Goal: Information Seeking & Learning: Learn about a topic

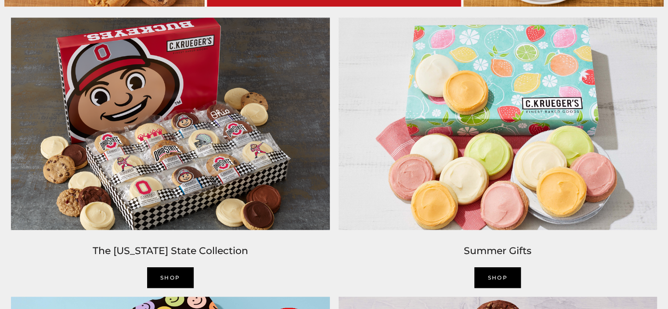
scroll to position [746, 0]
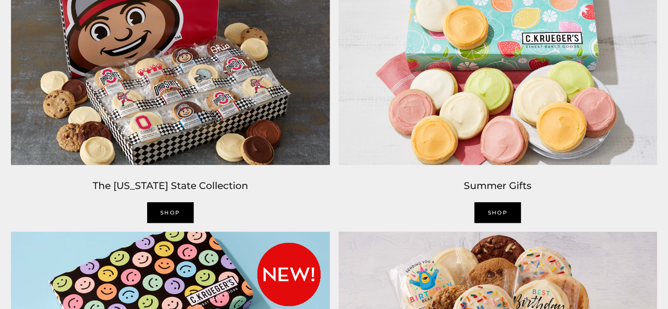
click at [166, 207] on link "Shop" at bounding box center [170, 212] width 47 height 21
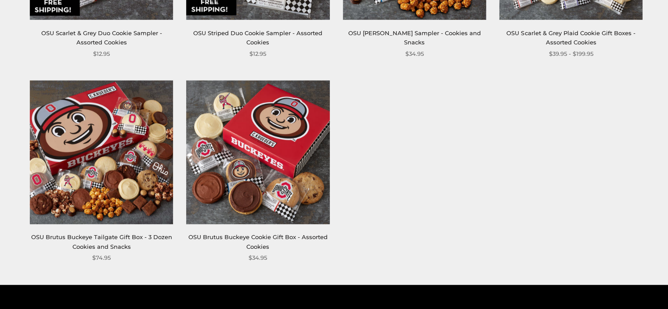
scroll to position [571, 0]
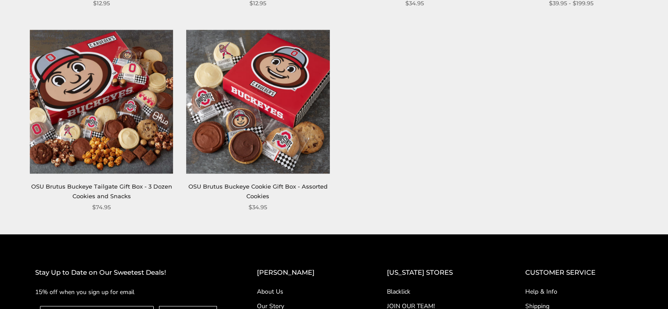
click at [241, 144] on img at bounding box center [257, 101] width 143 height 143
click at [67, 103] on img at bounding box center [101, 101] width 143 height 143
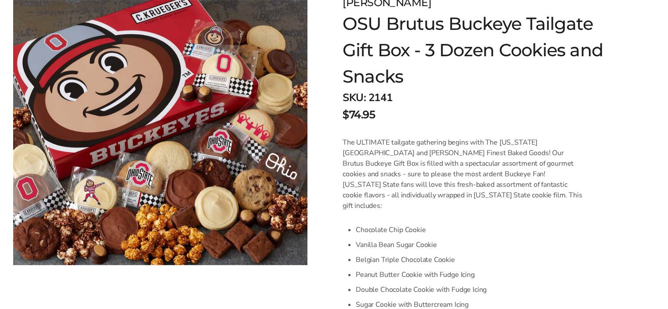
scroll to position [88, 0]
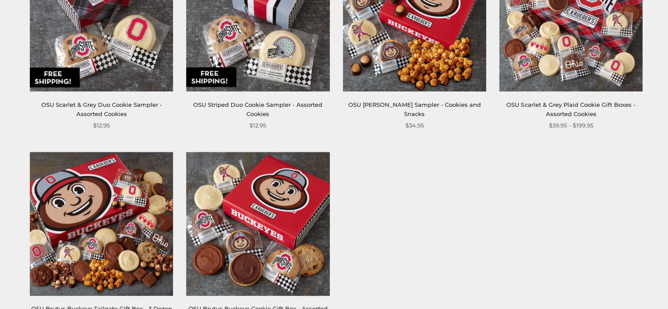
scroll to position [307, 0]
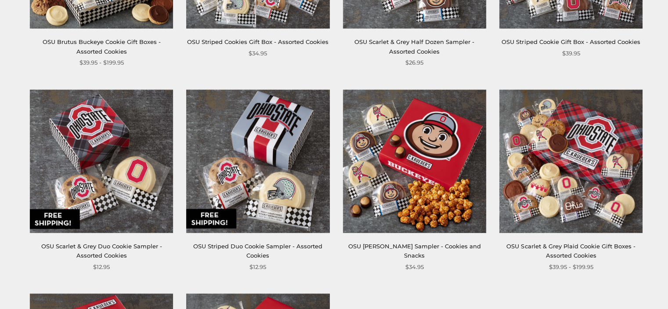
click at [584, 170] on img at bounding box center [570, 161] width 143 height 143
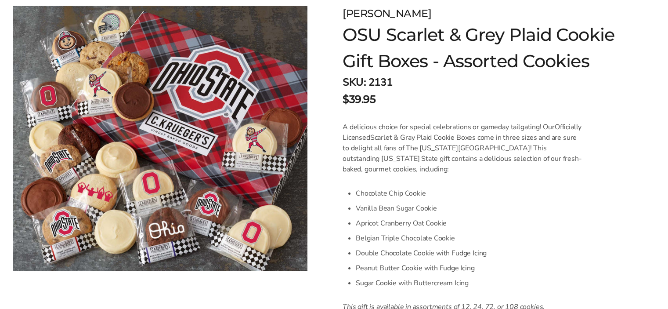
scroll to position [132, 0]
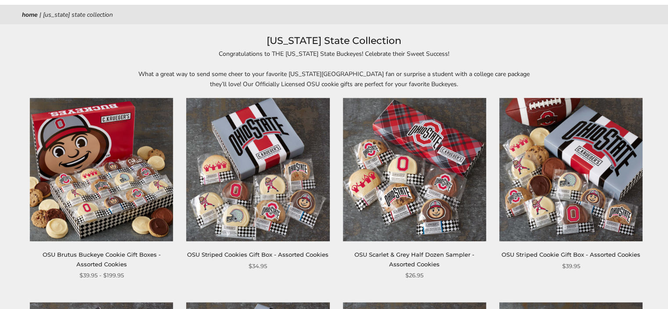
scroll to position [88, 0]
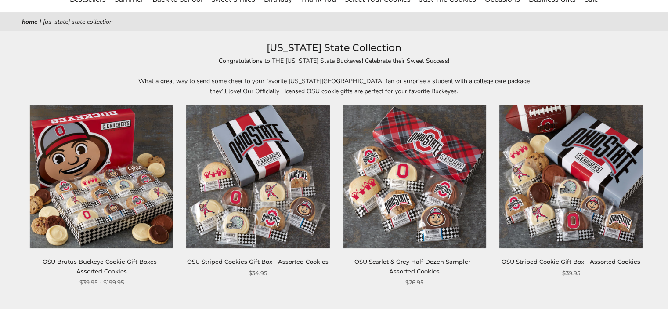
click at [432, 174] on img at bounding box center [413, 176] width 143 height 143
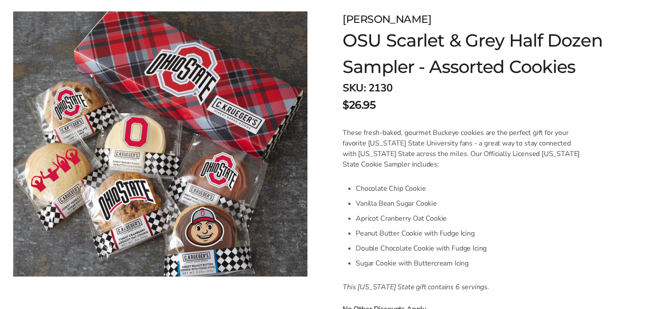
scroll to position [132, 0]
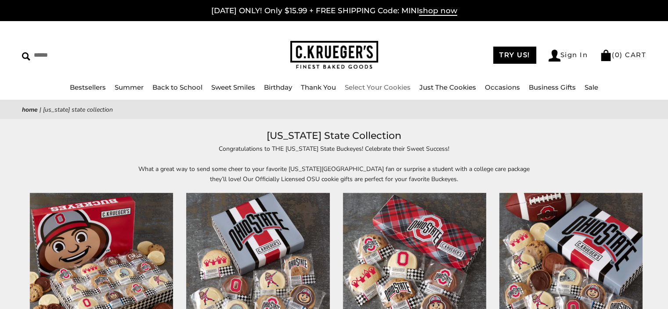
click at [379, 87] on link "Select Your Cookies" at bounding box center [378, 87] width 66 height 8
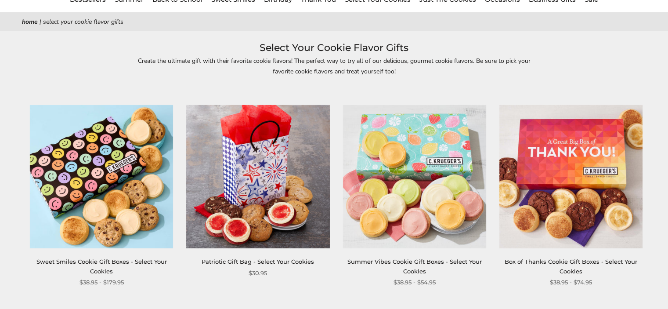
scroll to position [132, 0]
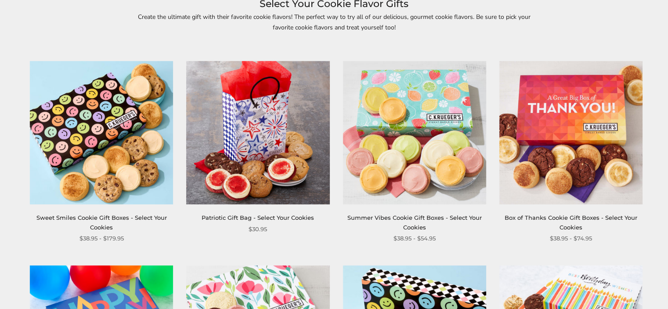
click at [109, 219] on link "Sweet Smiles Cookie Gift Boxes - Select Your Cookies" at bounding box center [101, 222] width 130 height 16
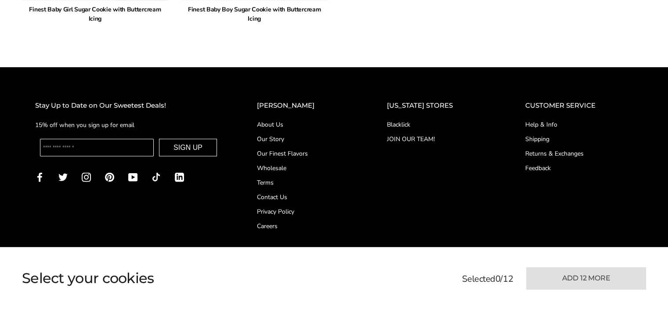
scroll to position [2152, 0]
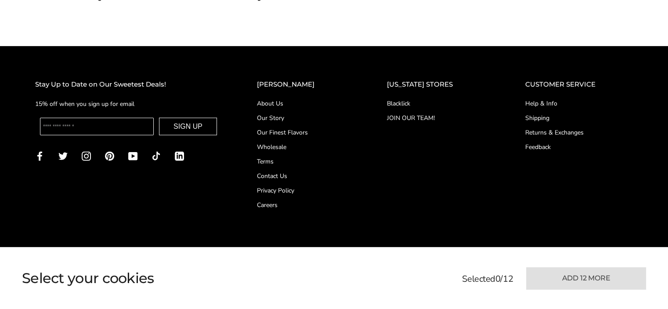
click at [291, 99] on link "About Us" at bounding box center [304, 103] width 95 height 9
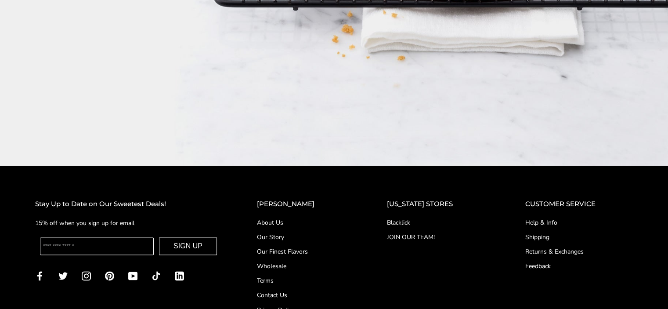
scroll to position [1405, 0]
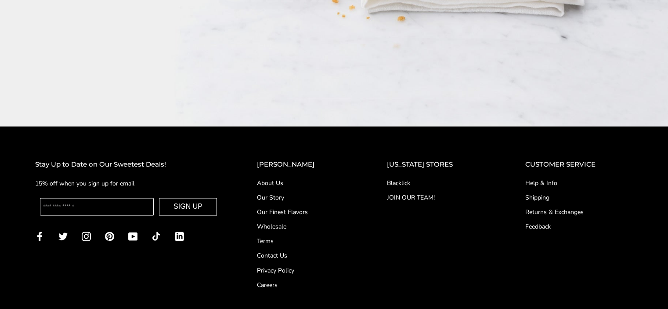
click at [293, 193] on link "Our Story" at bounding box center [304, 197] width 95 height 9
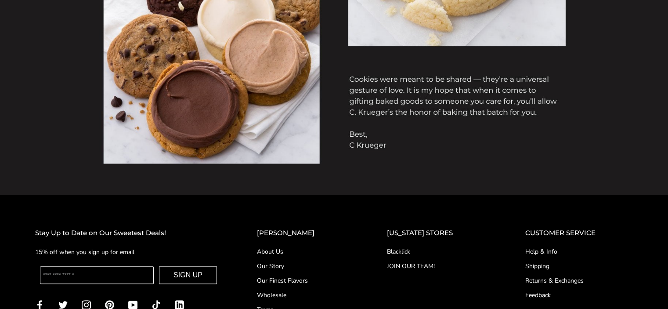
scroll to position [790, 0]
